Goal: Information Seeking & Learning: Learn about a topic

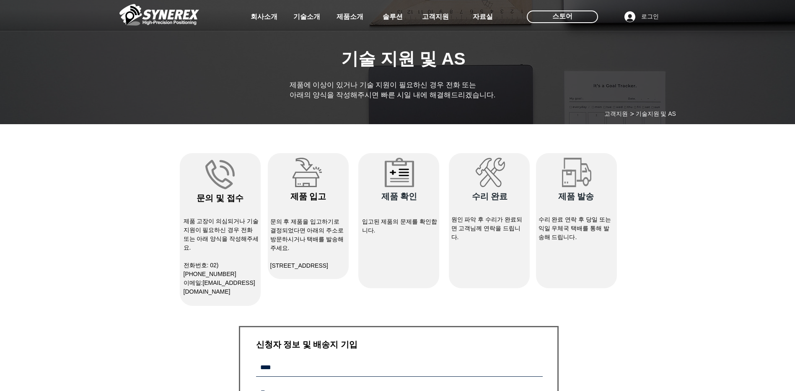
select select "******"
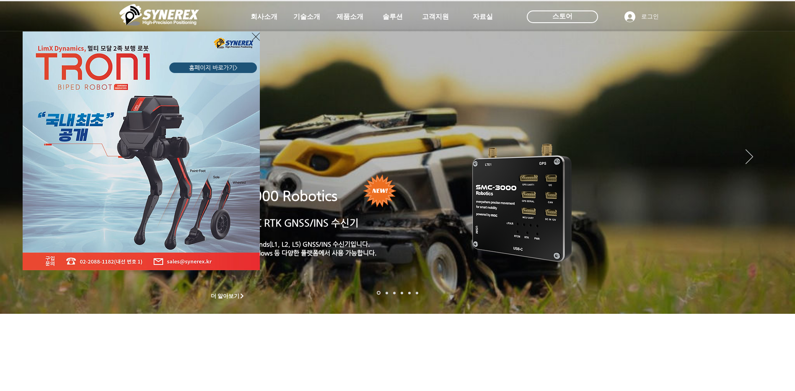
click at [254, 37] on icon "사이트로 돌아가기" at bounding box center [256, 36] width 8 height 10
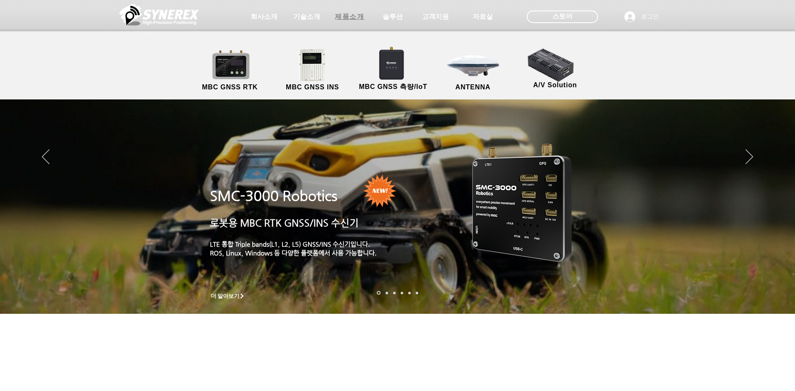
click at [353, 18] on span "제품소개" at bounding box center [349, 17] width 29 height 9
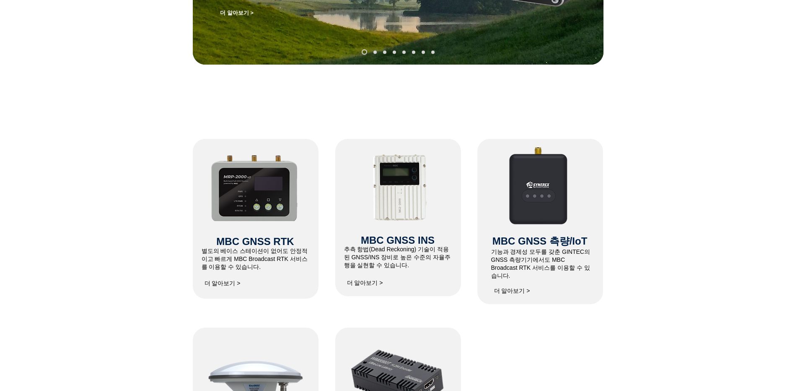
scroll to position [241, 0]
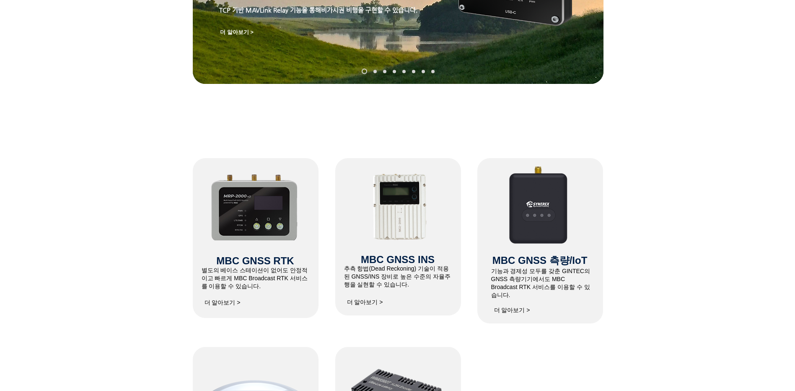
drag, startPoint x: 257, startPoint y: 226, endPoint x: 255, endPoint y: 239, distance: 12.3
click at [257, 226] on img at bounding box center [254, 206] width 89 height 68
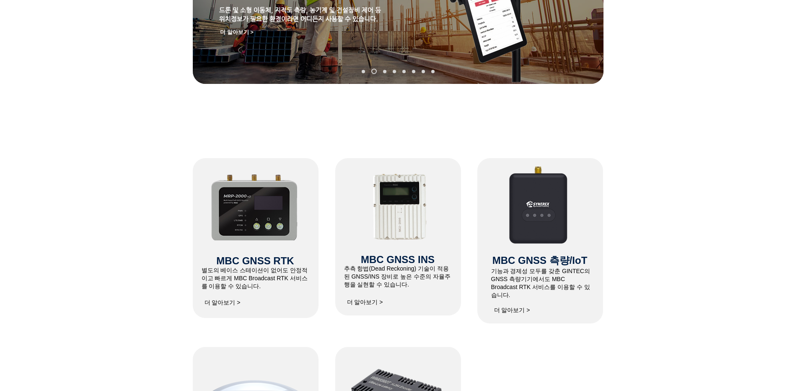
click at [224, 303] on span "더 알아보기 >" at bounding box center [223, 303] width 36 height 8
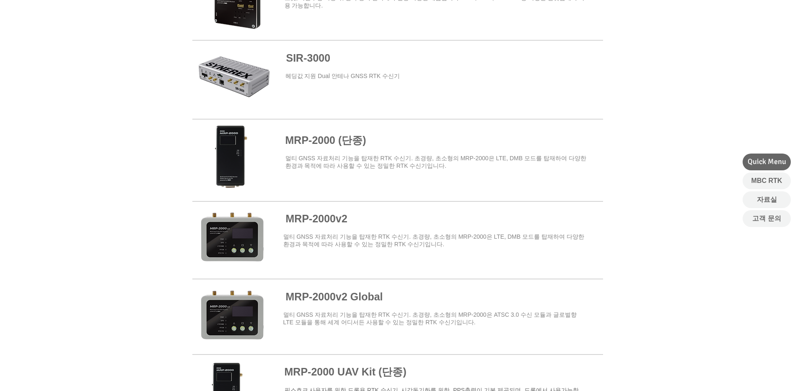
scroll to position [713, 0]
